Goal: Transaction & Acquisition: Subscribe to service/newsletter

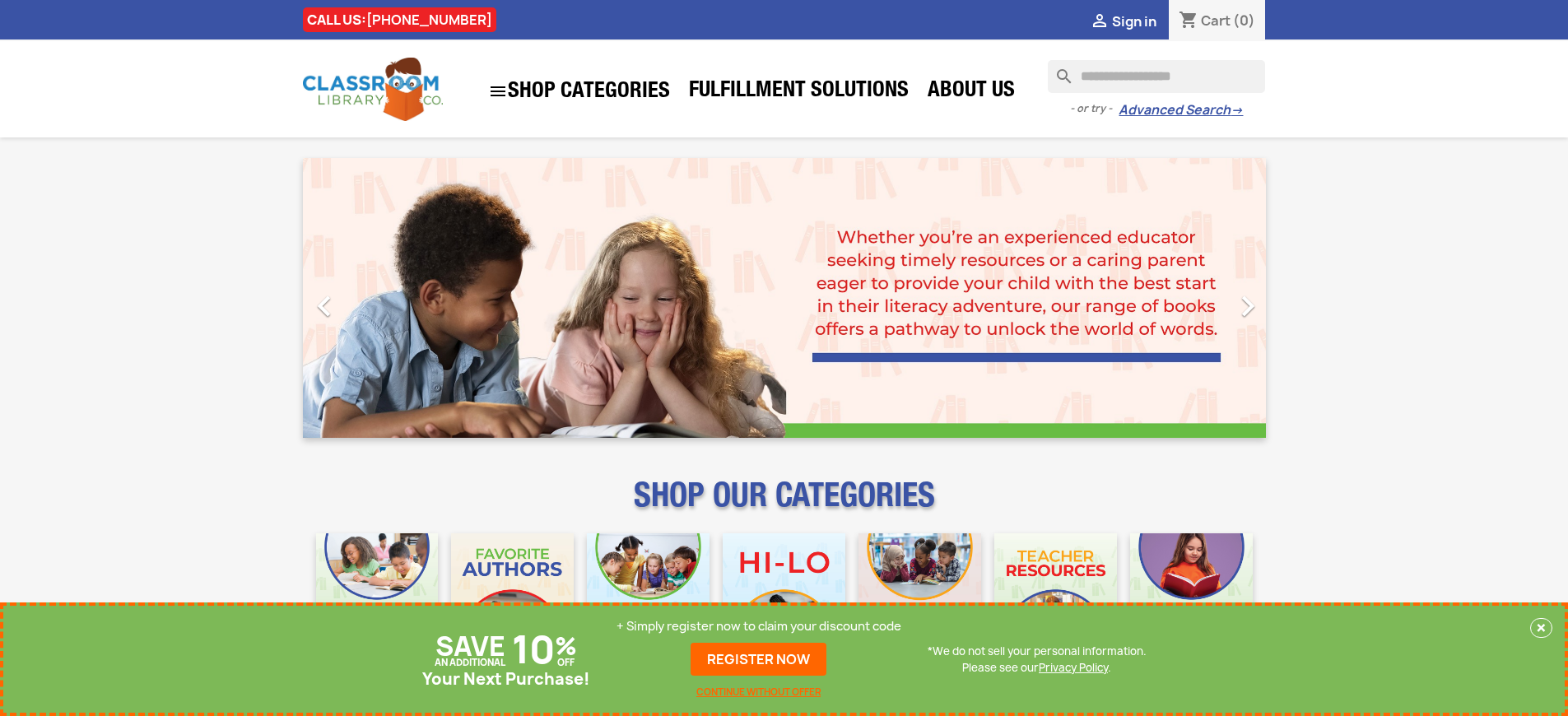
click at [759, 627] on p "+ Simply register now to claim your discount code" at bounding box center [758, 626] width 285 height 16
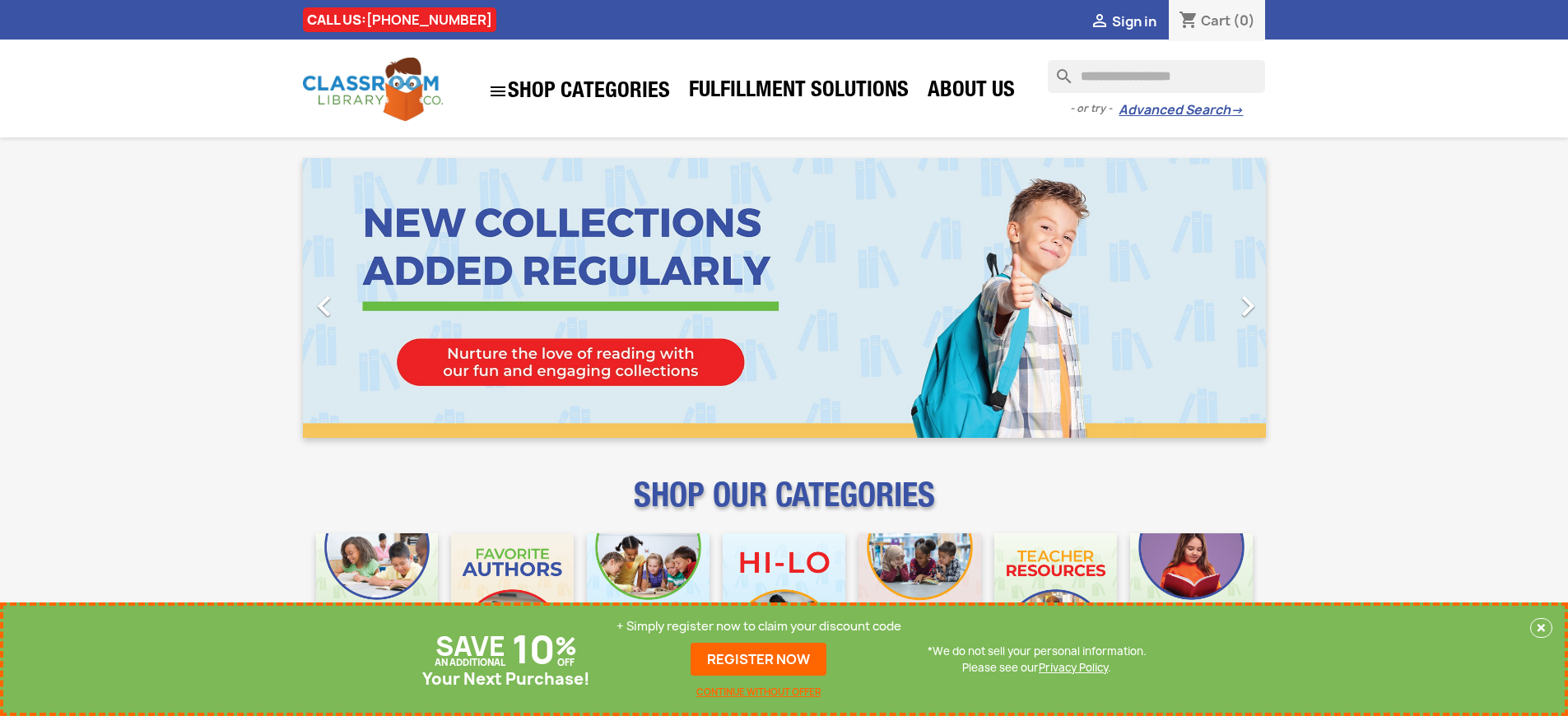
click at [759, 627] on p "+ Simply register now to claim your discount code" at bounding box center [758, 626] width 285 height 16
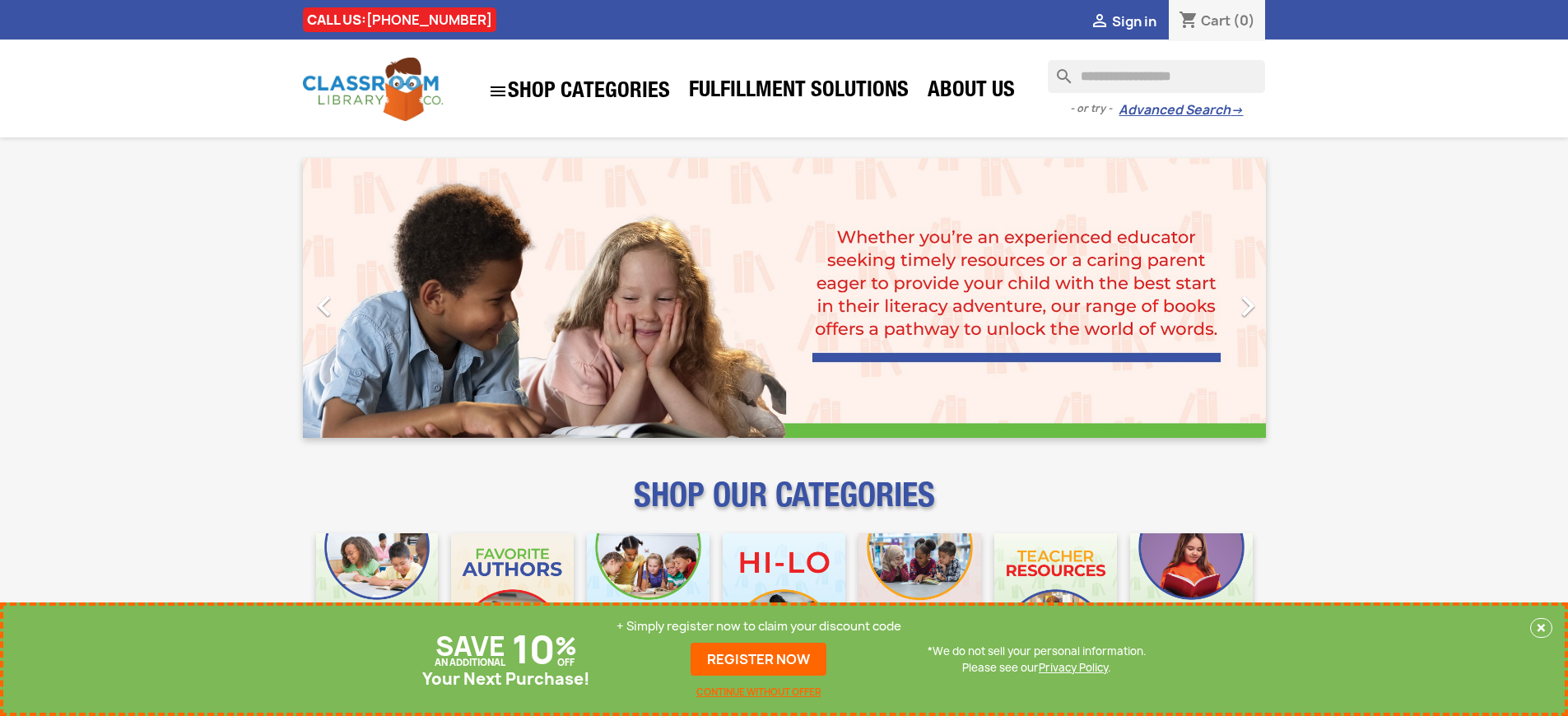
click at [759, 627] on p "+ Simply register now to claim your discount code" at bounding box center [758, 626] width 285 height 16
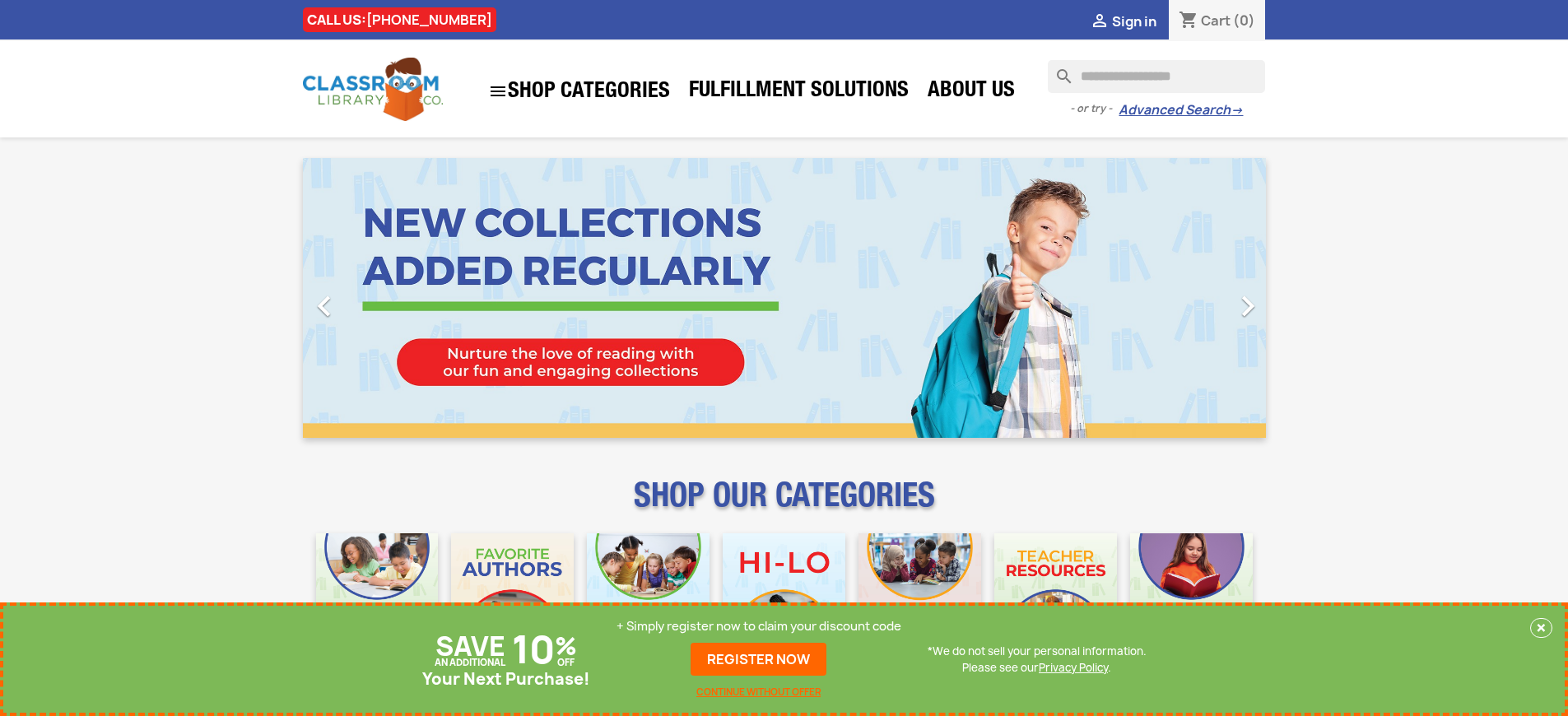
click at [759, 627] on p "+ Simply register now to claim your discount code" at bounding box center [758, 626] width 285 height 16
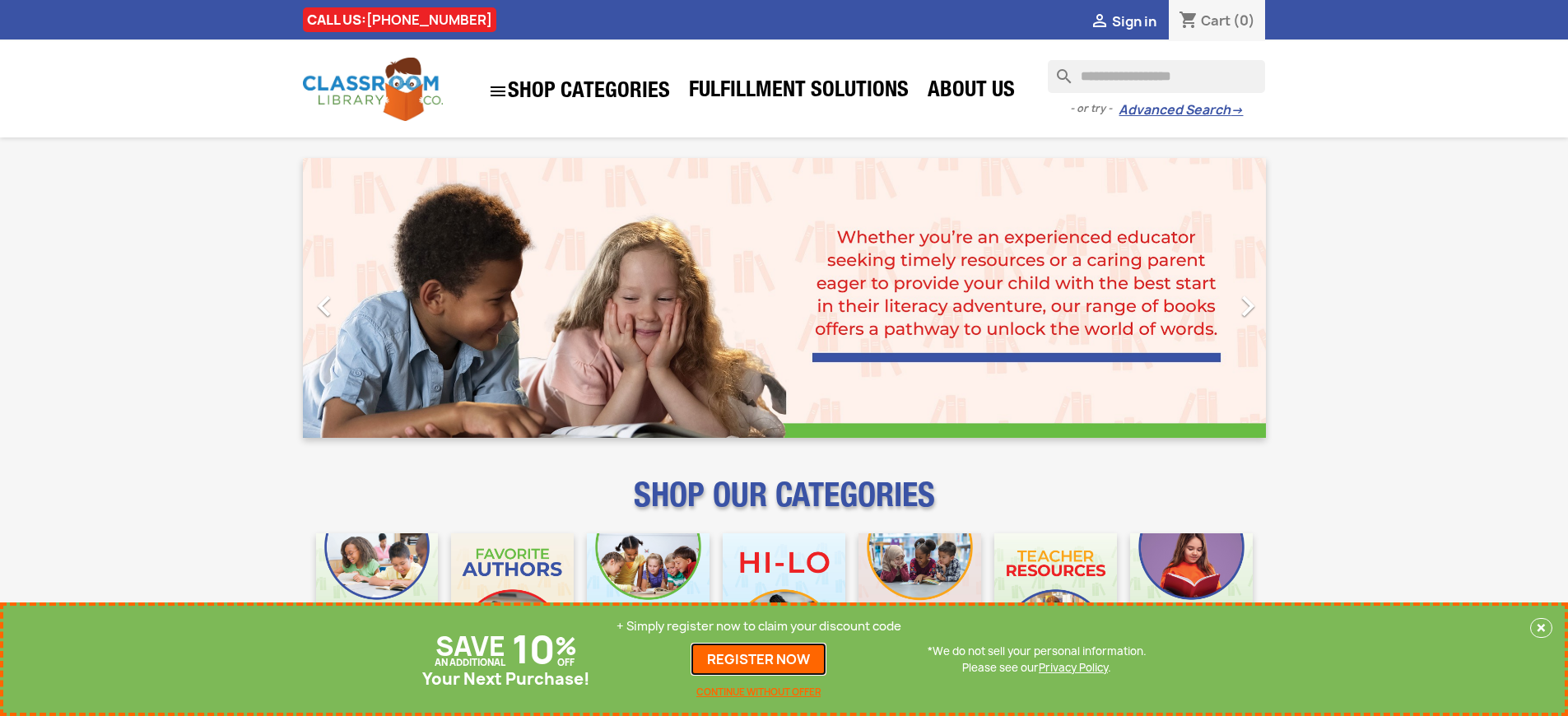
click at [759, 659] on link "REGISTER NOW" at bounding box center [757, 659] width 135 height 33
click at [759, 627] on p "+ Simply register now to claim your discount code" at bounding box center [758, 626] width 285 height 16
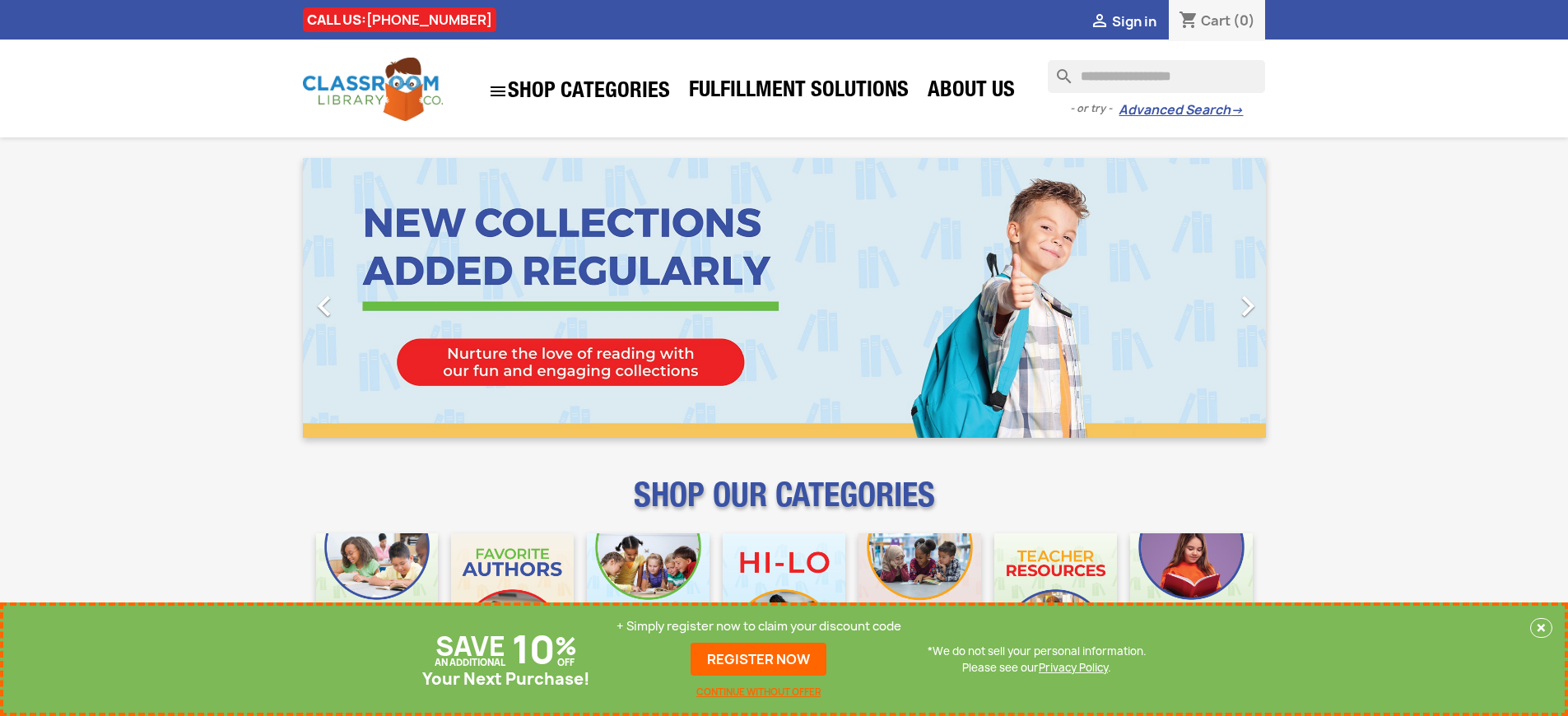
click at [759, 627] on p "+ Simply register now to claim your discount code" at bounding box center [758, 626] width 285 height 16
click at [759, 659] on link "REGISTER NOW" at bounding box center [757, 659] width 135 height 33
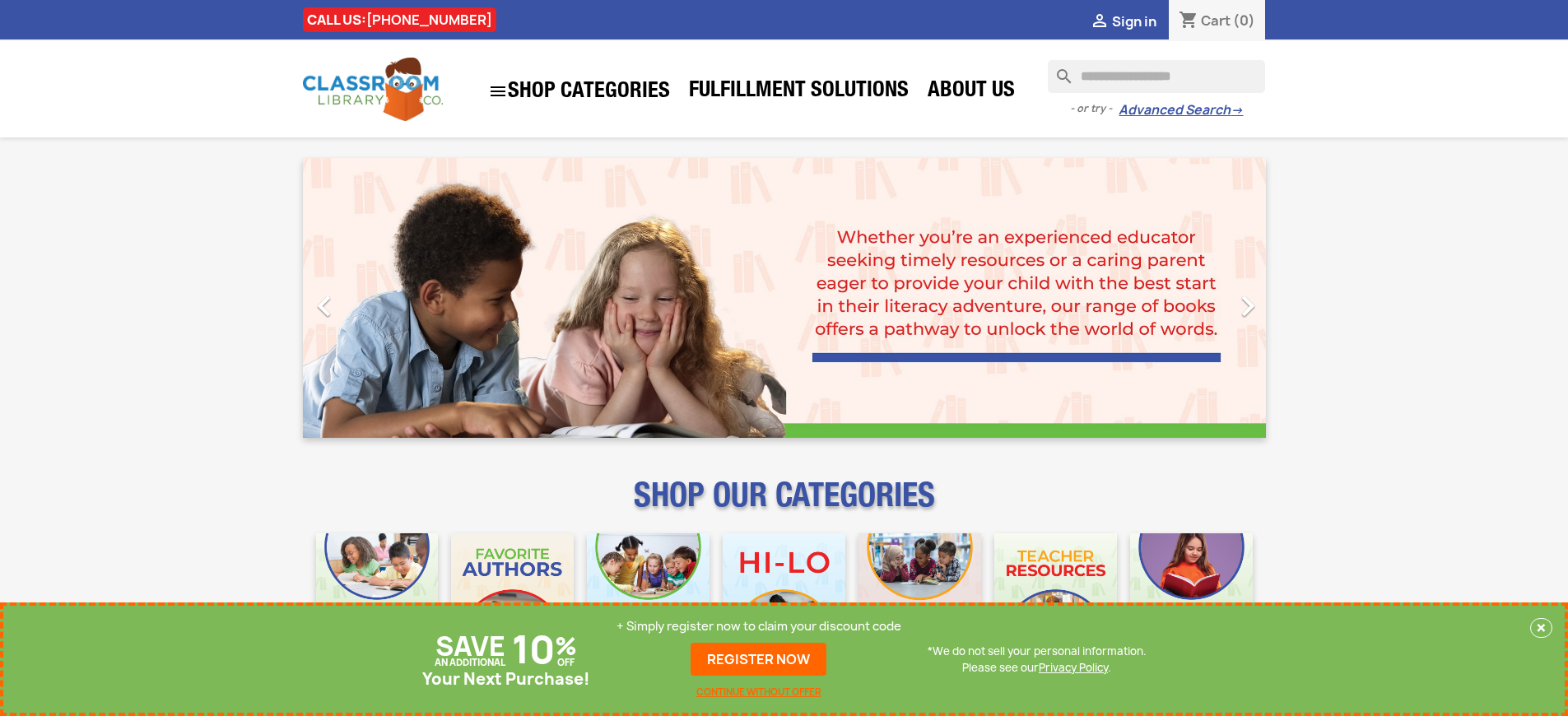
click at [759, 627] on p "+ Simply register now to claim your discount code" at bounding box center [758, 626] width 285 height 16
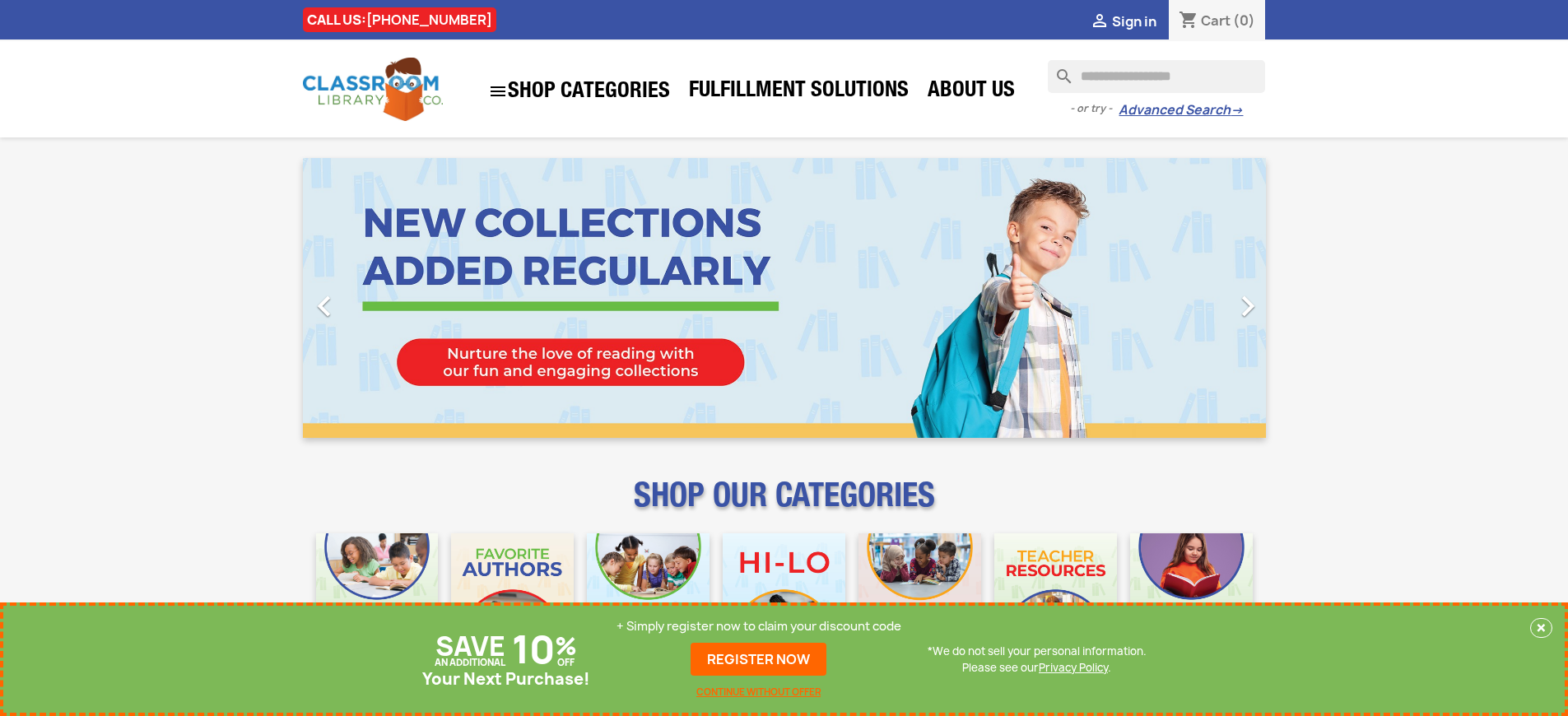
click at [759, 627] on p "+ Simply register now to claim your discount code" at bounding box center [758, 626] width 285 height 16
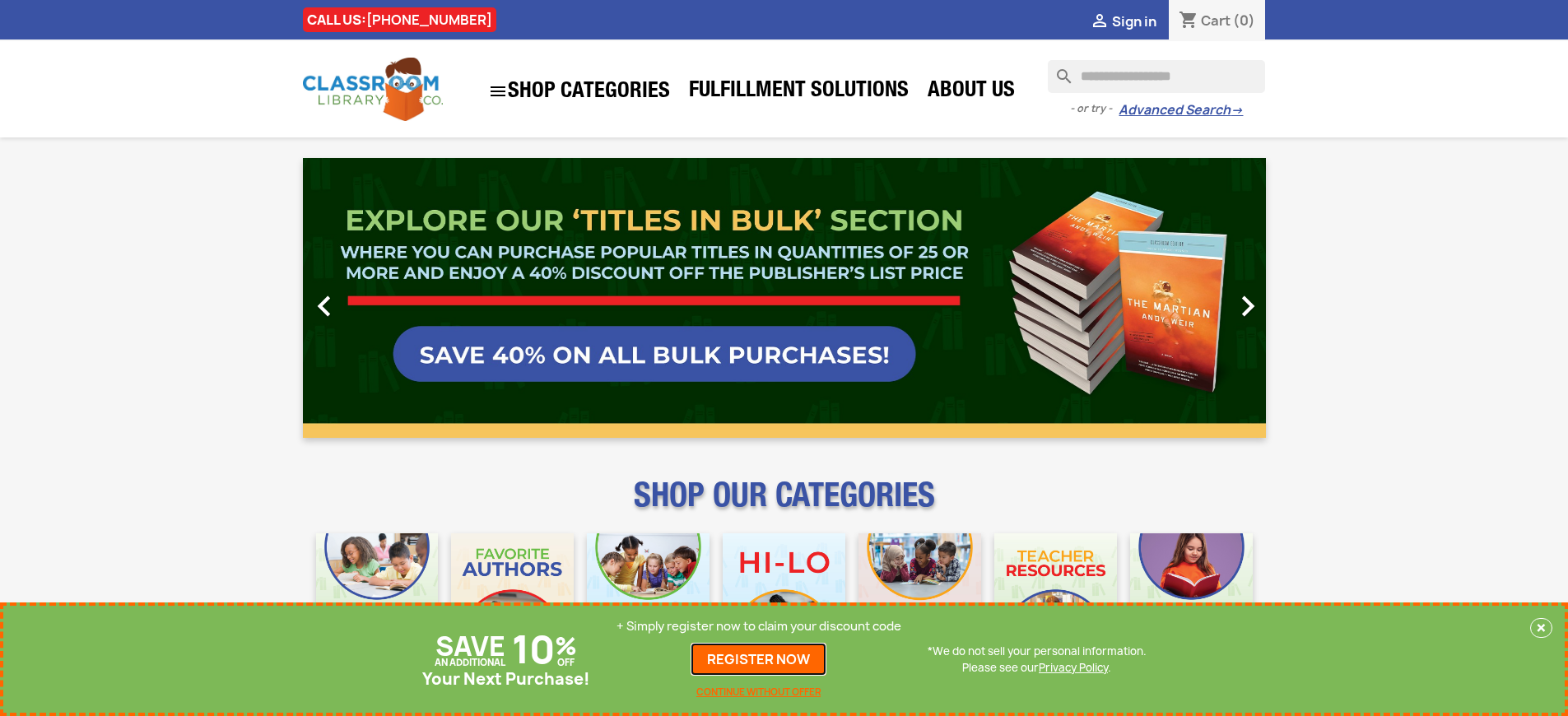
click at [759, 659] on link "REGISTER NOW" at bounding box center [757, 659] width 135 height 33
